Goal: Transaction & Acquisition: Purchase product/service

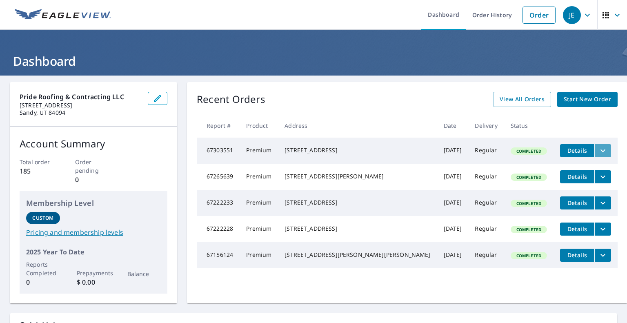
click at [598, 150] on icon "filesDropdownBtn-67303551" at bounding box center [603, 151] width 10 height 10
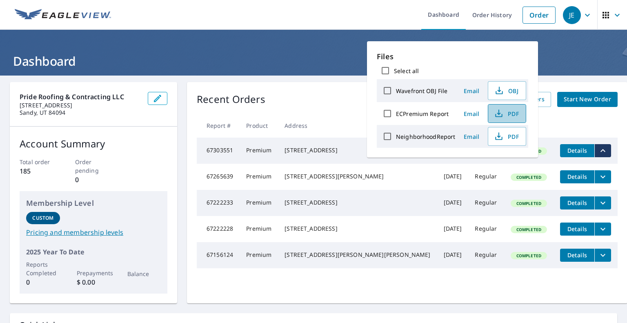
click at [517, 112] on span "PDF" at bounding box center [506, 114] width 26 height 10
click at [598, 119] on th at bounding box center [586, 126] width 64 height 24
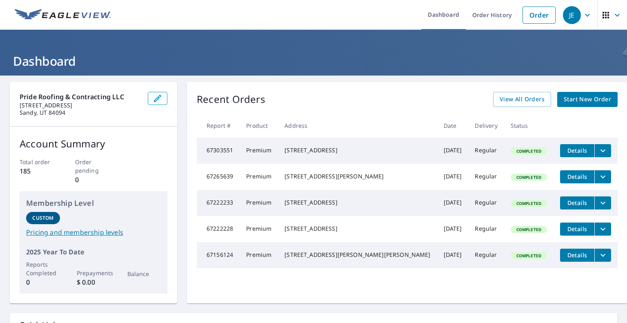
click at [582, 99] on span "Start New Order" at bounding box center [587, 99] width 47 height 10
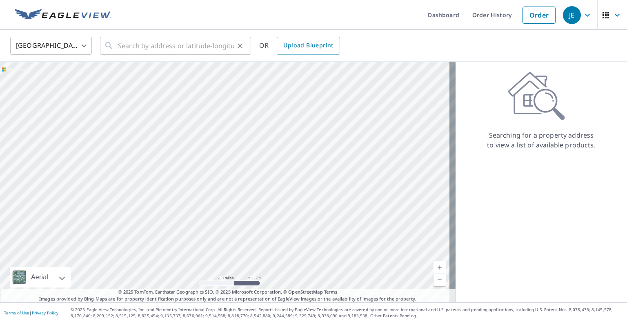
click at [116, 42] on div "​" at bounding box center [175, 46] width 151 height 18
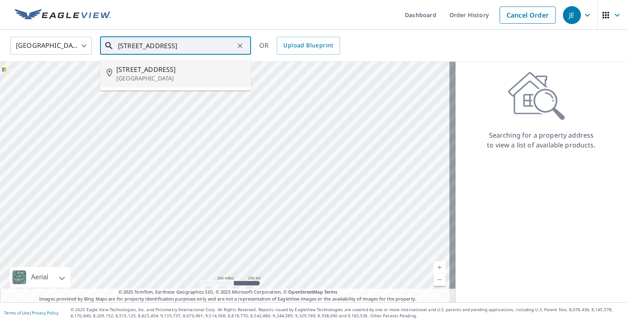
click at [149, 76] on p "[GEOGRAPHIC_DATA]" at bounding box center [180, 78] width 128 height 8
type input "[STREET_ADDRESS][PERSON_NAME]"
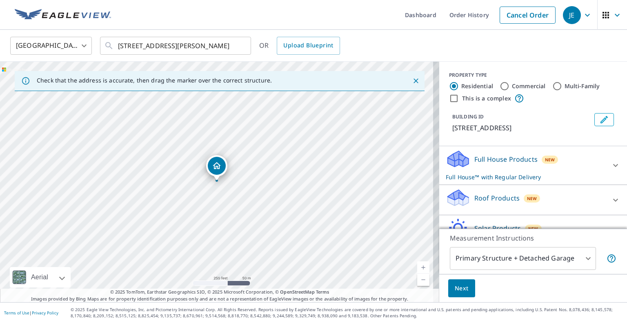
click at [418, 268] on link "Current Level 17, Zoom In" at bounding box center [423, 267] width 12 height 12
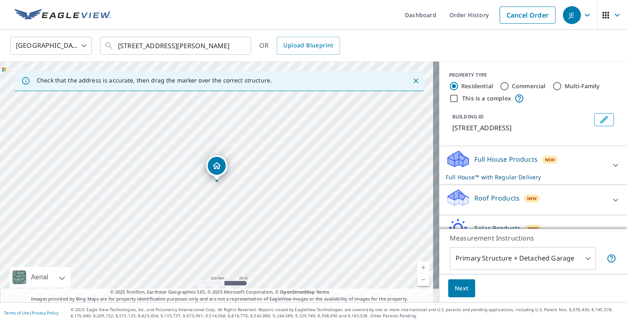
click at [418, 268] on link "Current Level 18, Zoom In" at bounding box center [423, 267] width 12 height 12
click at [611, 197] on icon at bounding box center [616, 200] width 10 height 10
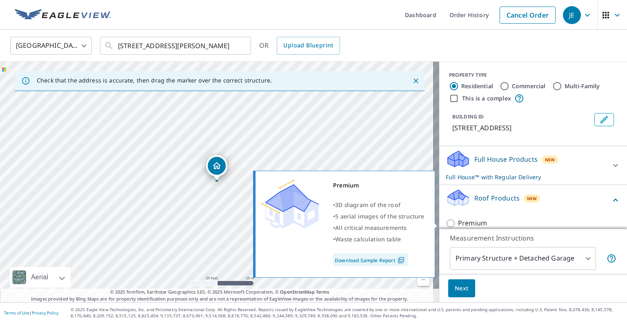
click at [446, 221] on input "Premium" at bounding box center [452, 224] width 12 height 10
checkbox input "true"
checkbox input "false"
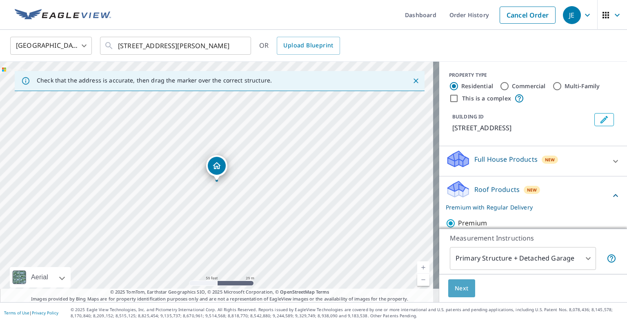
click at [459, 284] on span "Next" at bounding box center [462, 288] width 14 height 10
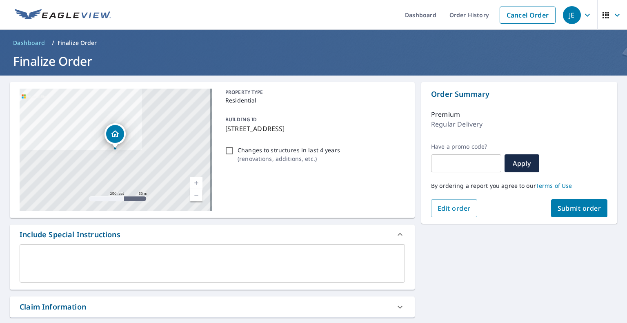
click at [569, 209] on span "Submit order" at bounding box center [580, 208] width 44 height 9
